Goal: Task Accomplishment & Management: Complete application form

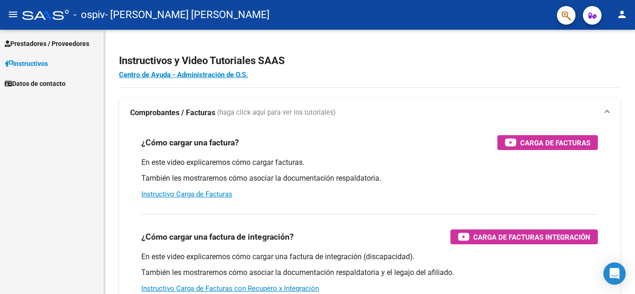
click at [69, 35] on link "Prestadores / Proveedores" at bounding box center [52, 43] width 104 height 20
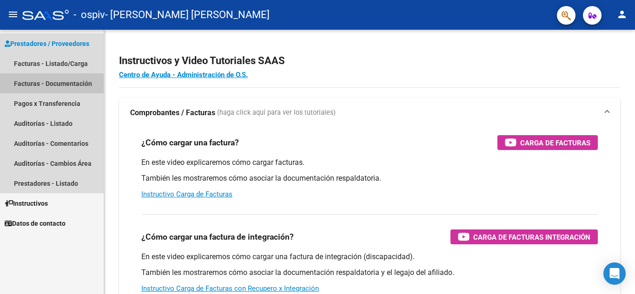
click at [68, 81] on link "Facturas - Documentación" at bounding box center [52, 83] width 104 height 20
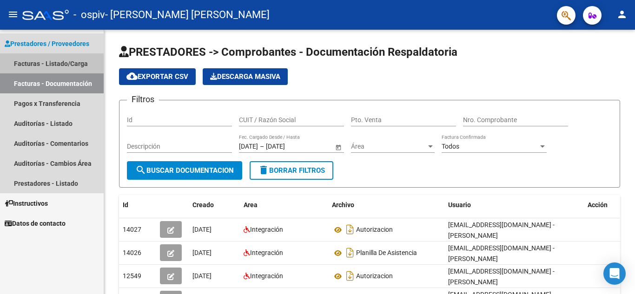
click at [64, 64] on link "Facturas - Listado/Carga" at bounding box center [52, 63] width 104 height 20
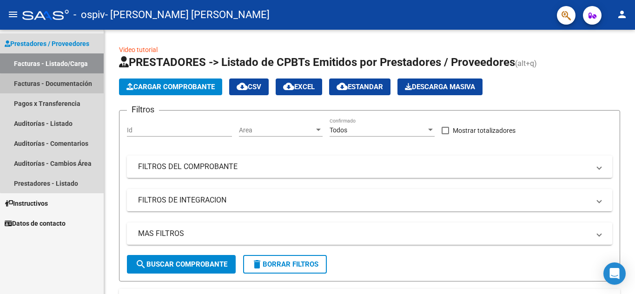
click at [57, 87] on link "Facturas - Documentación" at bounding box center [52, 83] width 104 height 20
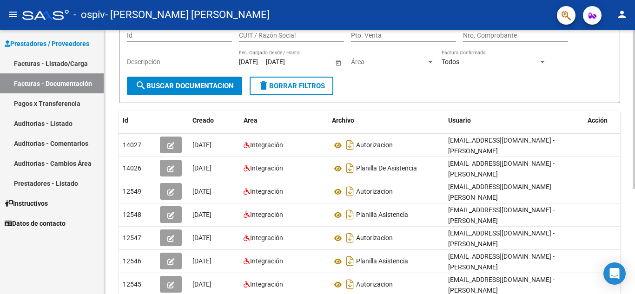
scroll to position [85, 0]
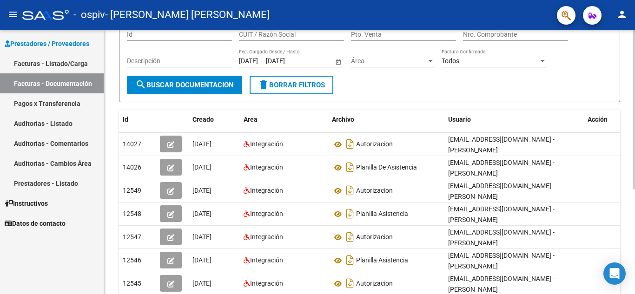
click at [634, 165] on div at bounding box center [633, 163] width 2 height 159
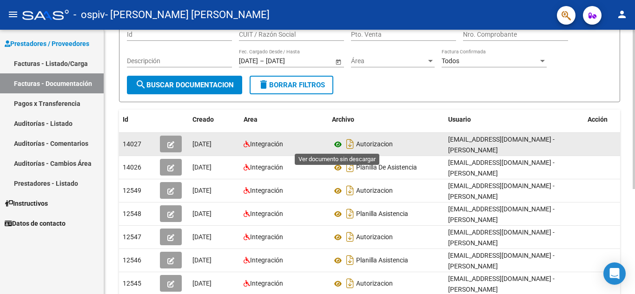
click at [338, 144] on icon at bounding box center [338, 144] width 12 height 11
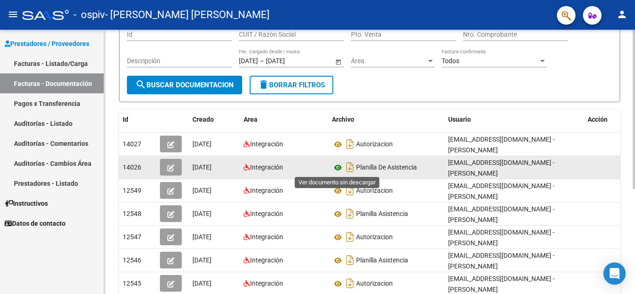
click at [337, 169] on icon at bounding box center [338, 167] width 12 height 11
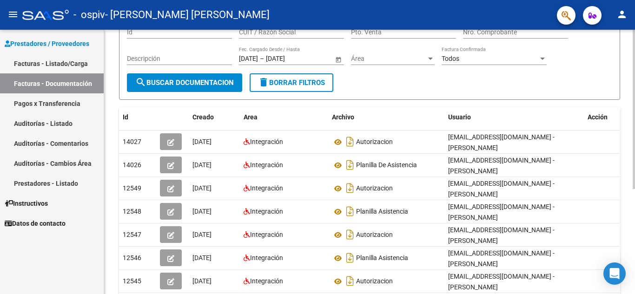
scroll to position [0, 0]
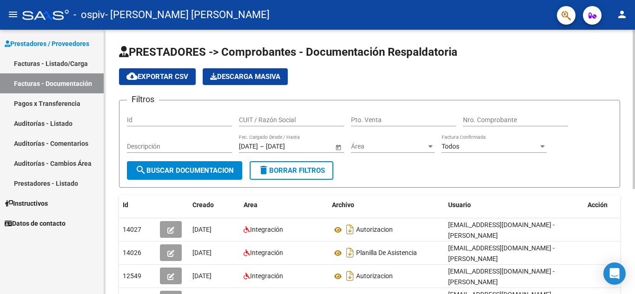
click at [618, 83] on div "PRESTADORES -> Comprobantes - Documentación Respaldatoria cloud_download Export…" at bounding box center [370, 245] width 533 height 431
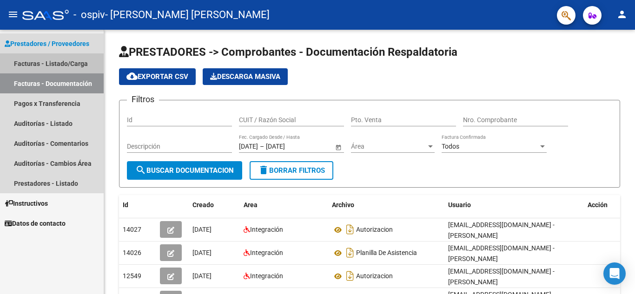
click at [76, 67] on link "Facturas - Listado/Carga" at bounding box center [52, 63] width 104 height 20
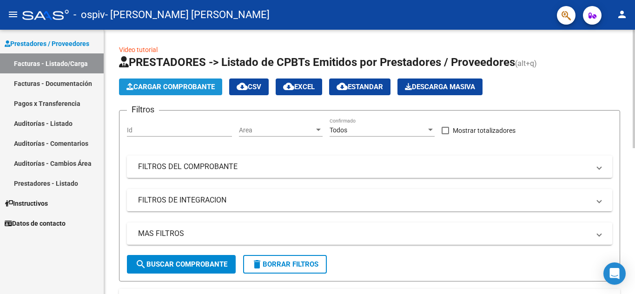
click at [162, 81] on button "Cargar Comprobante" at bounding box center [170, 87] width 103 height 17
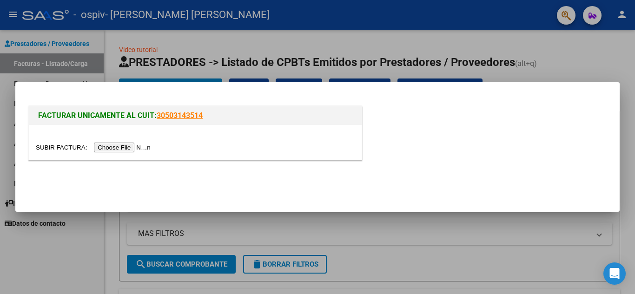
click at [131, 147] on input "file" at bounding box center [95, 148] width 118 height 10
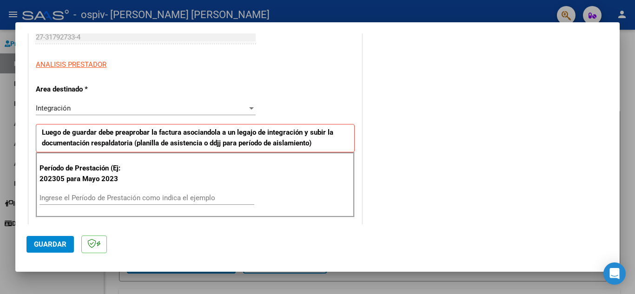
scroll to position [172, 0]
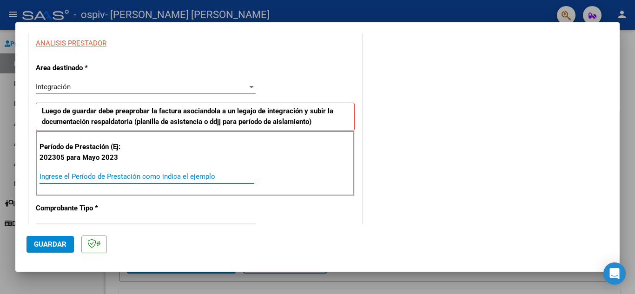
click at [99, 175] on input "Ingrese el Período de Prestación como indica el ejemplo" at bounding box center [146, 176] width 215 height 8
type input "202506"
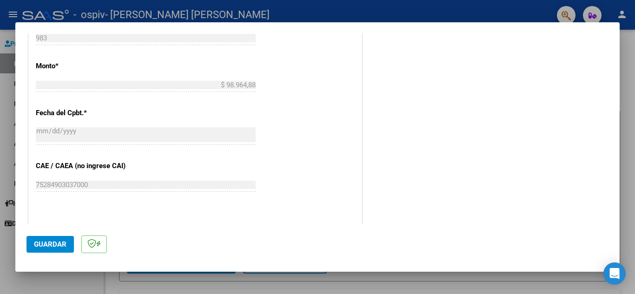
scroll to position [609, 0]
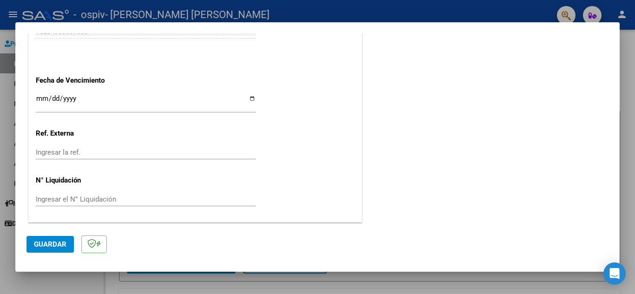
click at [37, 242] on span "Guardar" at bounding box center [50, 244] width 33 height 8
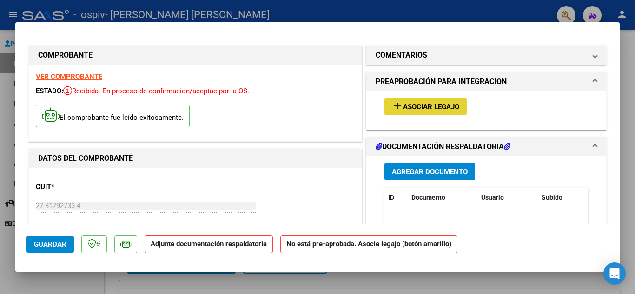
click at [417, 99] on button "add Asociar Legajo" at bounding box center [425, 106] width 82 height 17
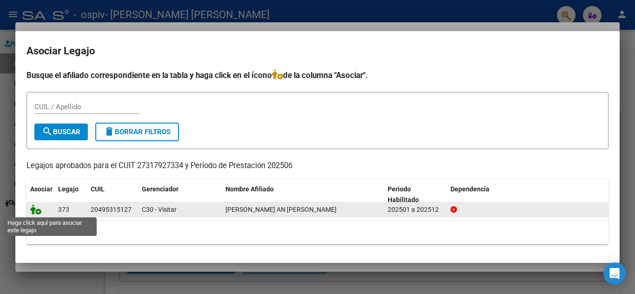
click at [33, 209] on icon at bounding box center [35, 209] width 11 height 10
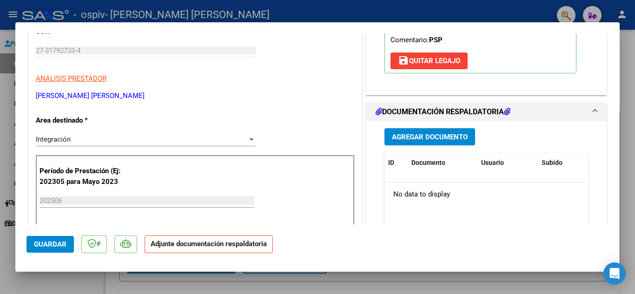
scroll to position [160, 0]
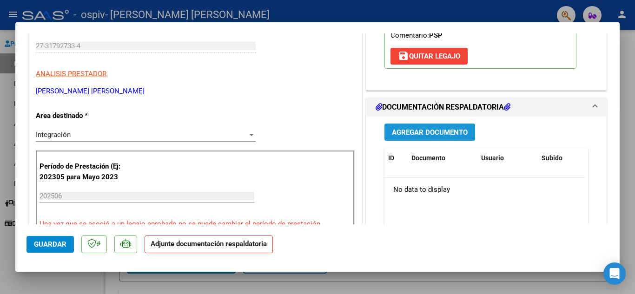
click at [421, 136] on span "Agregar Documento" at bounding box center [430, 132] width 76 height 8
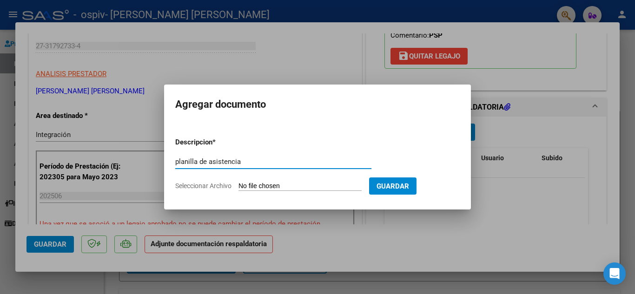
type input "planilla de asistencia"
click at [277, 182] on input "Seleccionar Archivo" at bounding box center [299, 186] width 123 height 9
type input "C:\fakepath\20250811_123124.jpg"
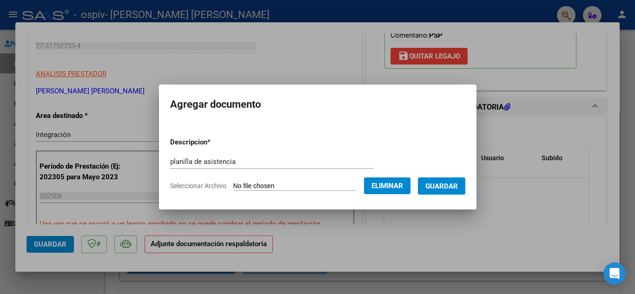
click at [446, 185] on span "Guardar" at bounding box center [441, 186] width 33 height 8
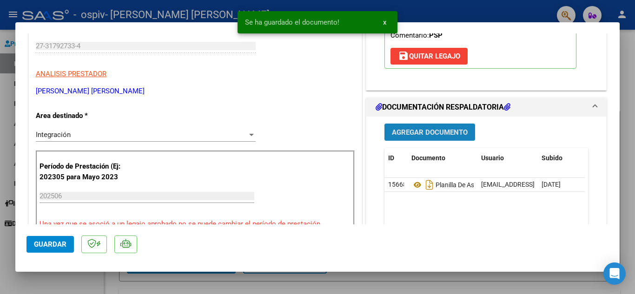
click at [418, 133] on span "Agregar Documento" at bounding box center [430, 132] width 76 height 8
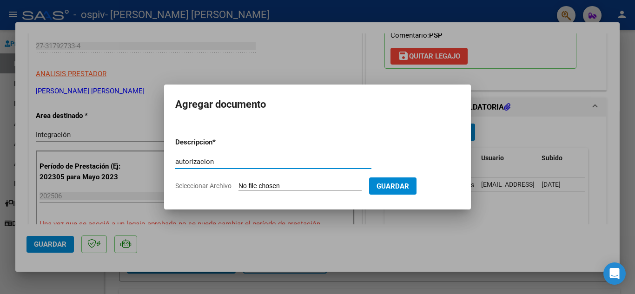
type input "autorizacion"
click at [361, 190] on input "Seleccionar Archivo" at bounding box center [299, 186] width 123 height 9
type input "C:\fakepath\[PERSON_NAME] AIN PSP 2025.pdf"
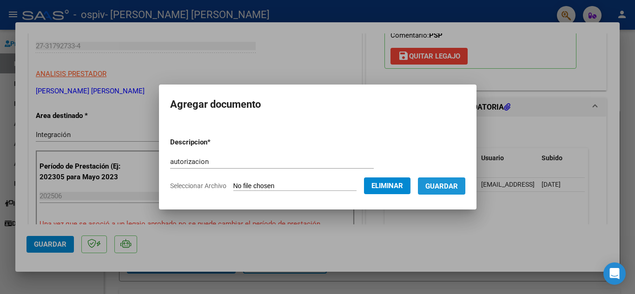
click at [456, 187] on span "Guardar" at bounding box center [441, 186] width 33 height 8
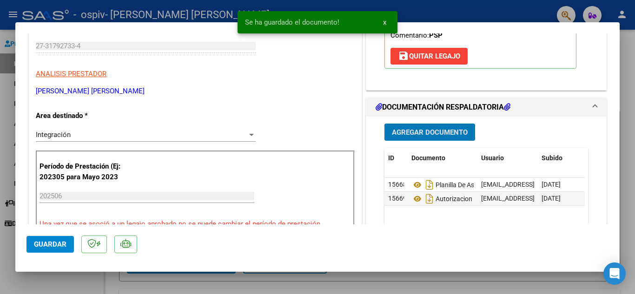
click at [42, 243] on span "Guardar" at bounding box center [50, 244] width 33 height 8
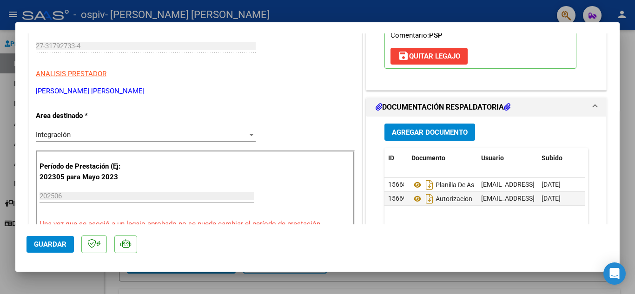
click at [50, 249] on button "Guardar" at bounding box center [49, 244] width 47 height 17
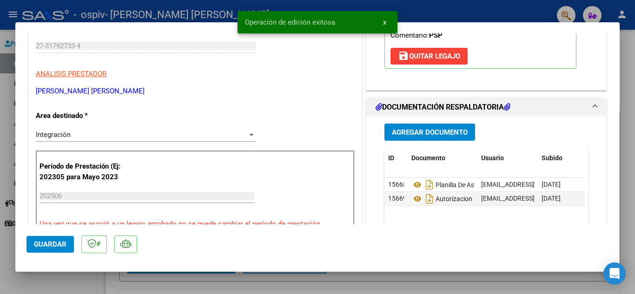
click at [627, 74] on div at bounding box center [317, 147] width 635 height 294
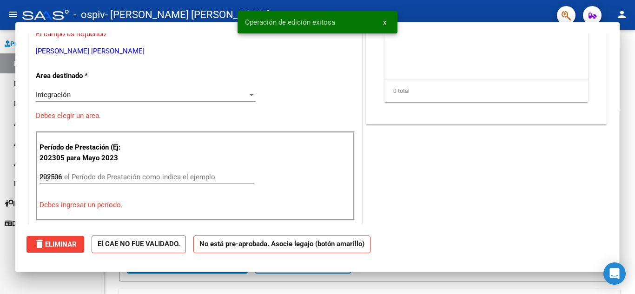
type input "$ 0,00"
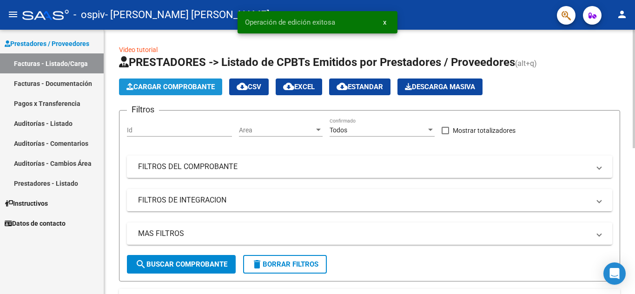
click at [201, 84] on span "Cargar Comprobante" at bounding box center [170, 87] width 88 height 8
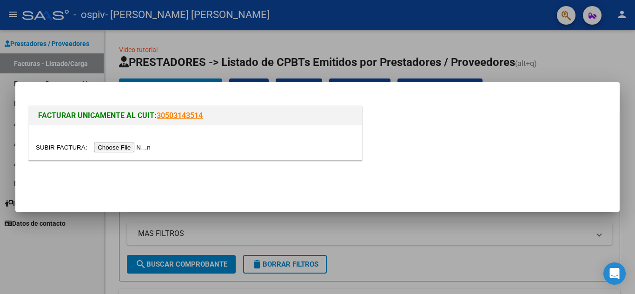
click at [134, 144] on input "file" at bounding box center [95, 148] width 118 height 10
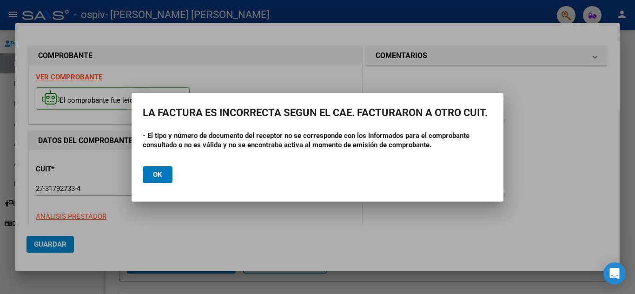
click at [162, 171] on button "Ok" at bounding box center [158, 174] width 30 height 17
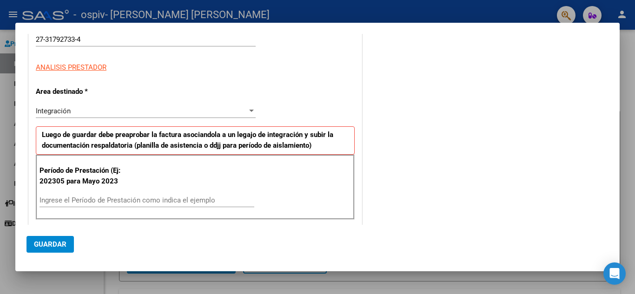
scroll to position [0, 0]
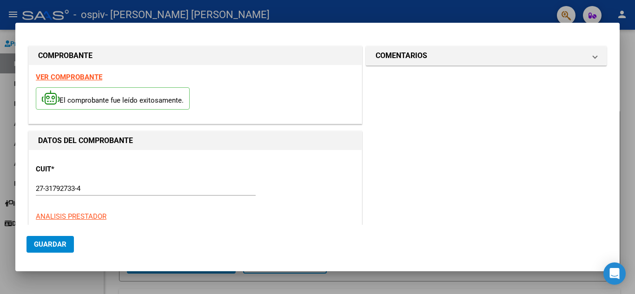
click at [411, 17] on div at bounding box center [317, 147] width 635 height 294
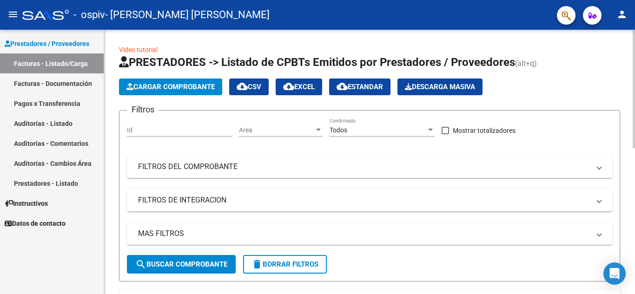
click at [159, 91] on span "Cargar Comprobante" at bounding box center [170, 87] width 88 height 8
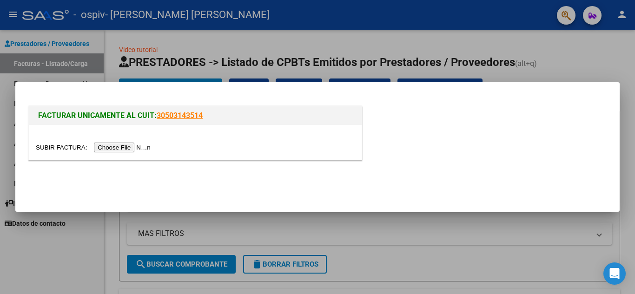
click at [136, 146] on input "file" at bounding box center [95, 148] width 118 height 10
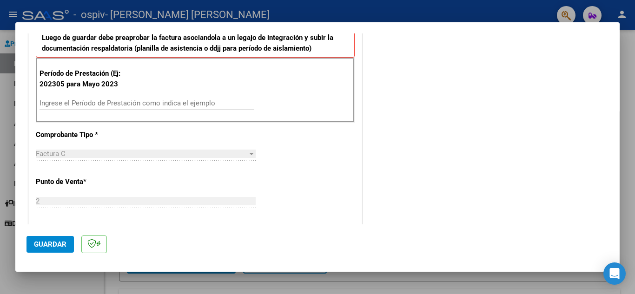
scroll to position [279, 0]
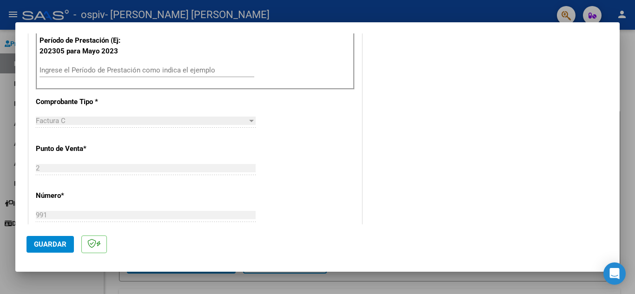
click at [177, 68] on input "Ingrese el Período de Prestación como indica el ejemplo" at bounding box center [146, 70] width 215 height 8
type input "202507"
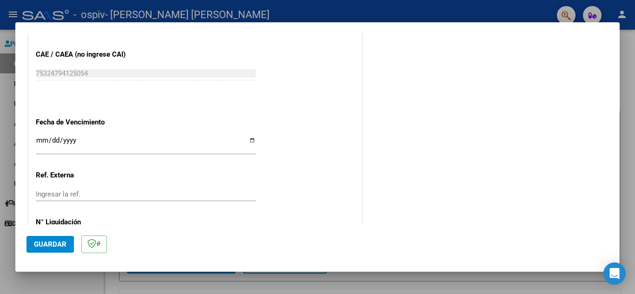
scroll to position [576, 0]
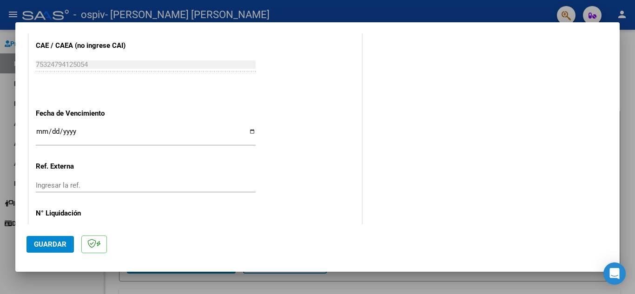
click at [38, 131] on input "Ingresar la fecha" at bounding box center [146, 135] width 220 height 15
type input "[DATE]"
click at [59, 243] on span "Guardar" at bounding box center [50, 244] width 33 height 8
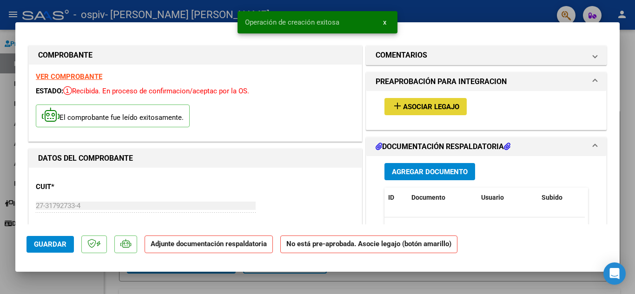
click at [419, 104] on span "Asociar Legajo" at bounding box center [431, 107] width 56 height 8
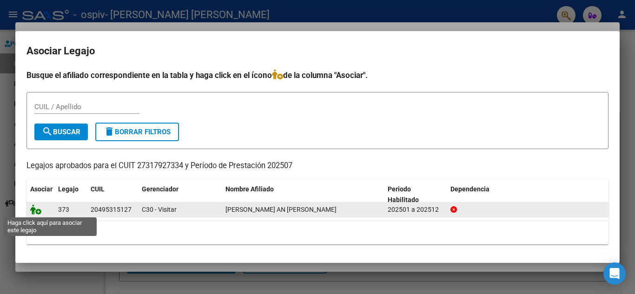
click at [34, 210] on icon at bounding box center [35, 209] width 11 height 10
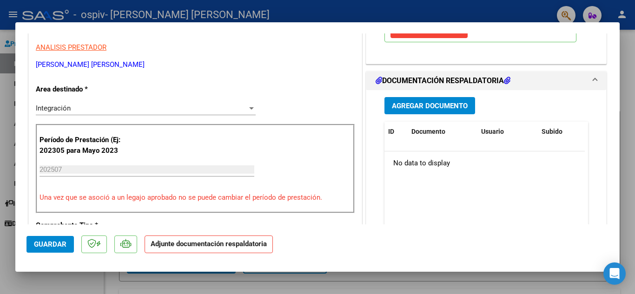
scroll to position [193, 0]
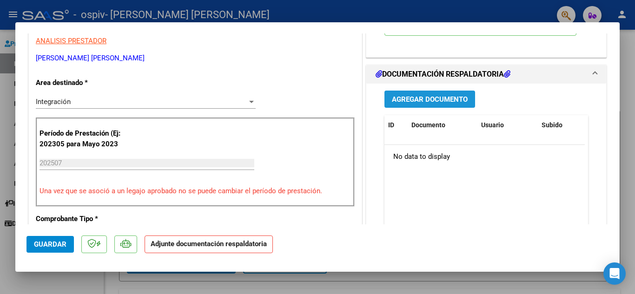
click at [449, 93] on button "Agregar Documento" at bounding box center [429, 99] width 91 height 17
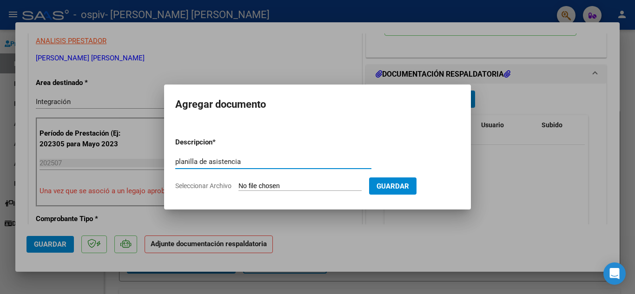
type input "planilla de asistencia"
click at [342, 184] on input "Seleccionar Archivo" at bounding box center [299, 186] width 123 height 9
type input "C:\fakepath\20250811_123143.jpg"
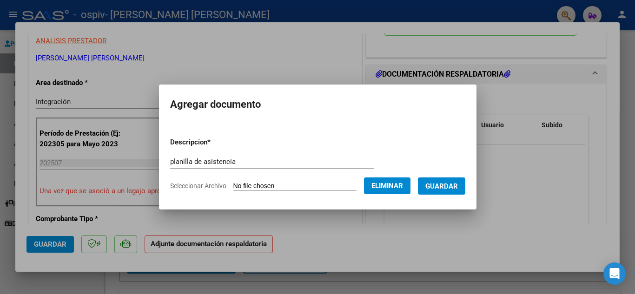
click at [454, 189] on span "Guardar" at bounding box center [441, 186] width 33 height 8
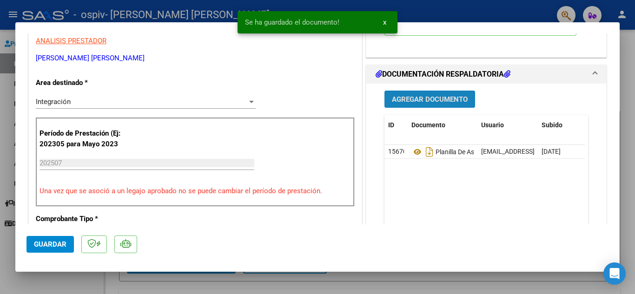
click at [435, 101] on span "Agregar Documento" at bounding box center [430, 99] width 76 height 8
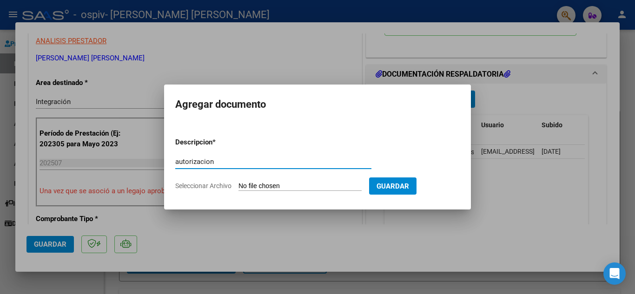
type input "autorizacion"
click at [310, 183] on input "Seleccionar Archivo" at bounding box center [299, 186] width 123 height 9
type input "C:\fakepath\[PERSON_NAME] AIN PSP 2025.pdf"
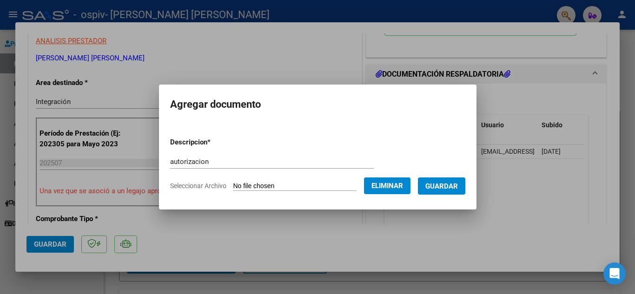
click at [450, 188] on span "Guardar" at bounding box center [441, 186] width 33 height 8
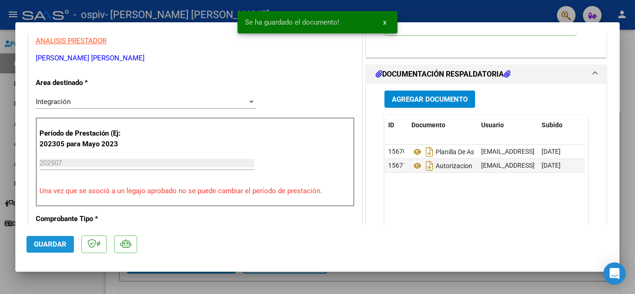
click at [46, 243] on span "Guardar" at bounding box center [50, 244] width 33 height 8
click at [623, 205] on div at bounding box center [317, 147] width 635 height 294
type input "$ 0,00"
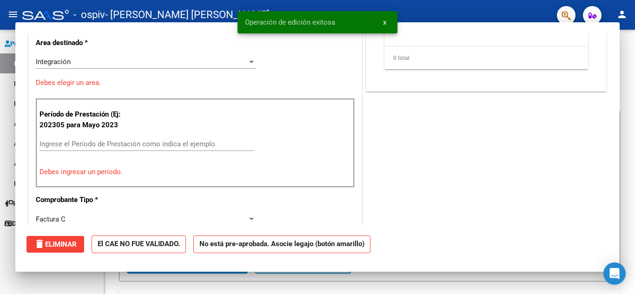
scroll to position [153, 0]
